Goal: Task Accomplishment & Management: Manage account settings

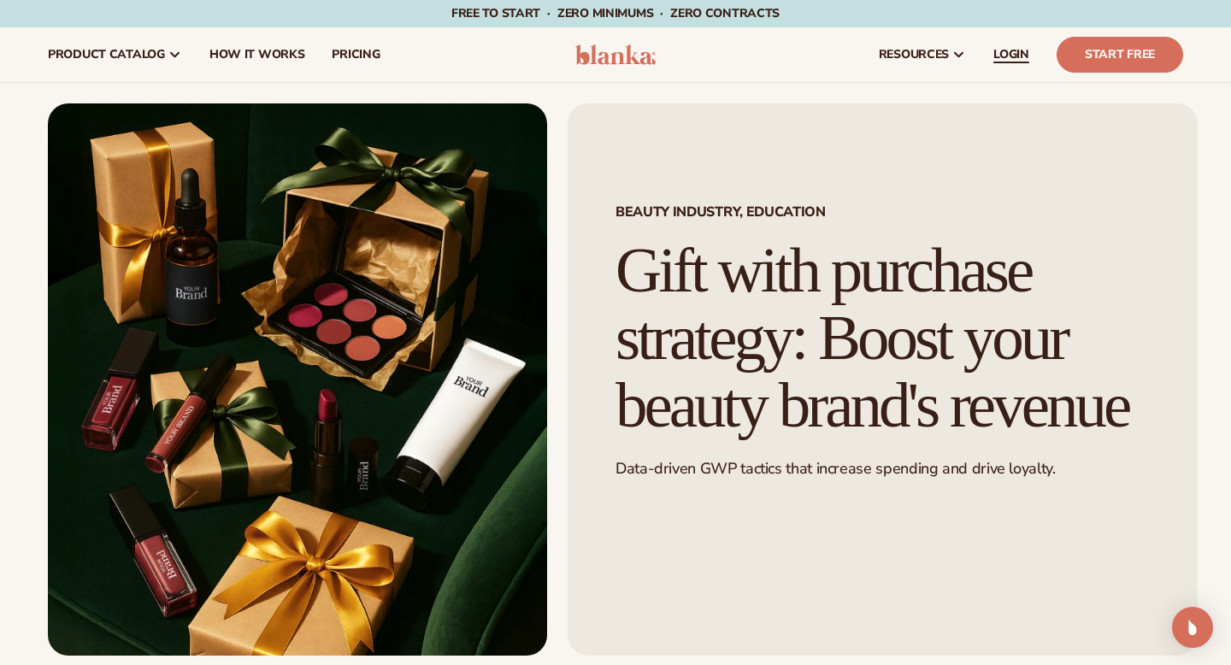
click at [1011, 56] on span "LOGIN" at bounding box center [1011, 55] width 36 height 14
